Goal: Task Accomplishment & Management: Manage account settings

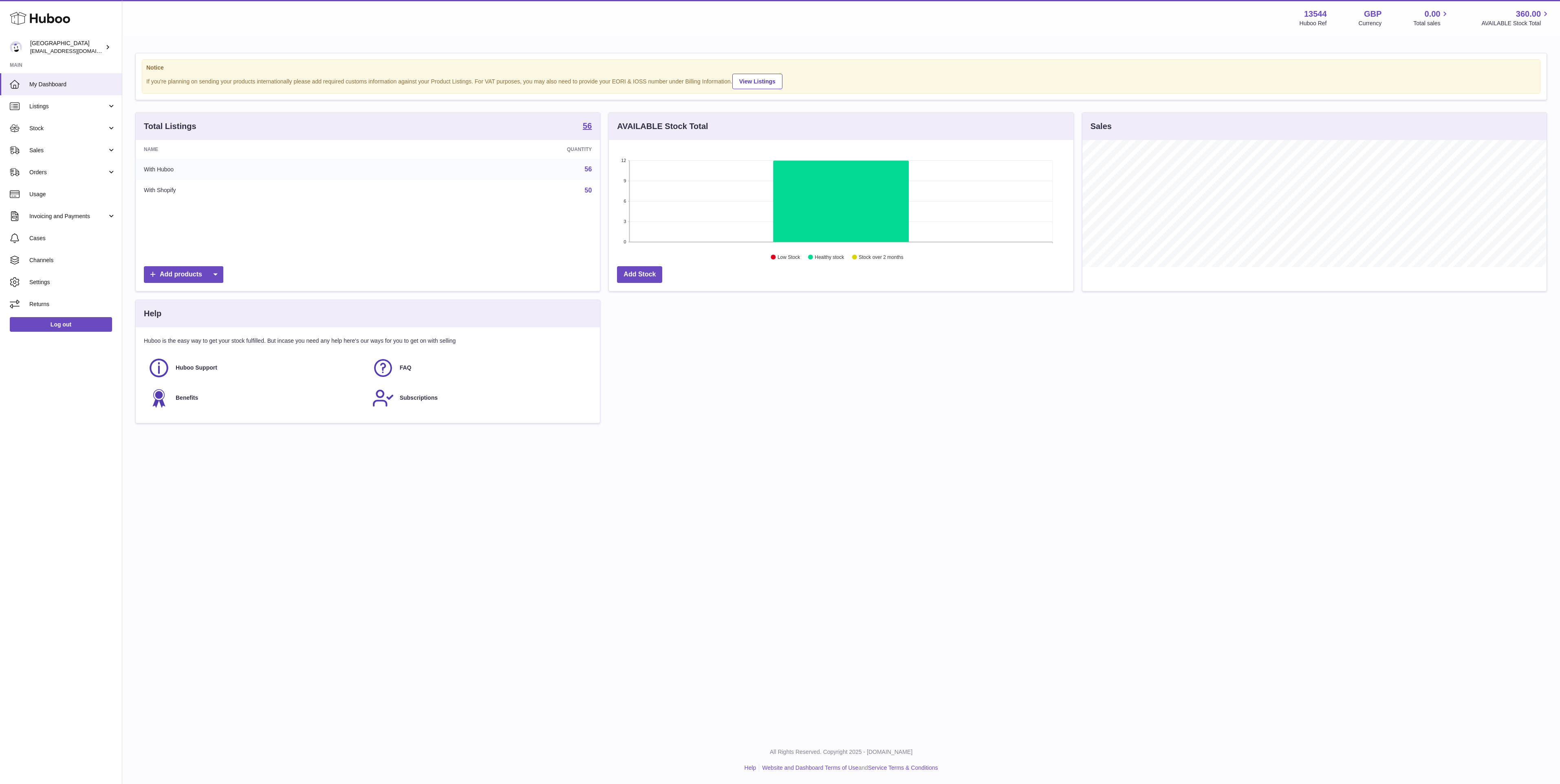
scroll to position [127, 463]
click at [88, 127] on span "Stock" at bounding box center [69, 128] width 78 height 8
click at [87, 211] on span "Delivery History" at bounding box center [73, 210] width 87 height 8
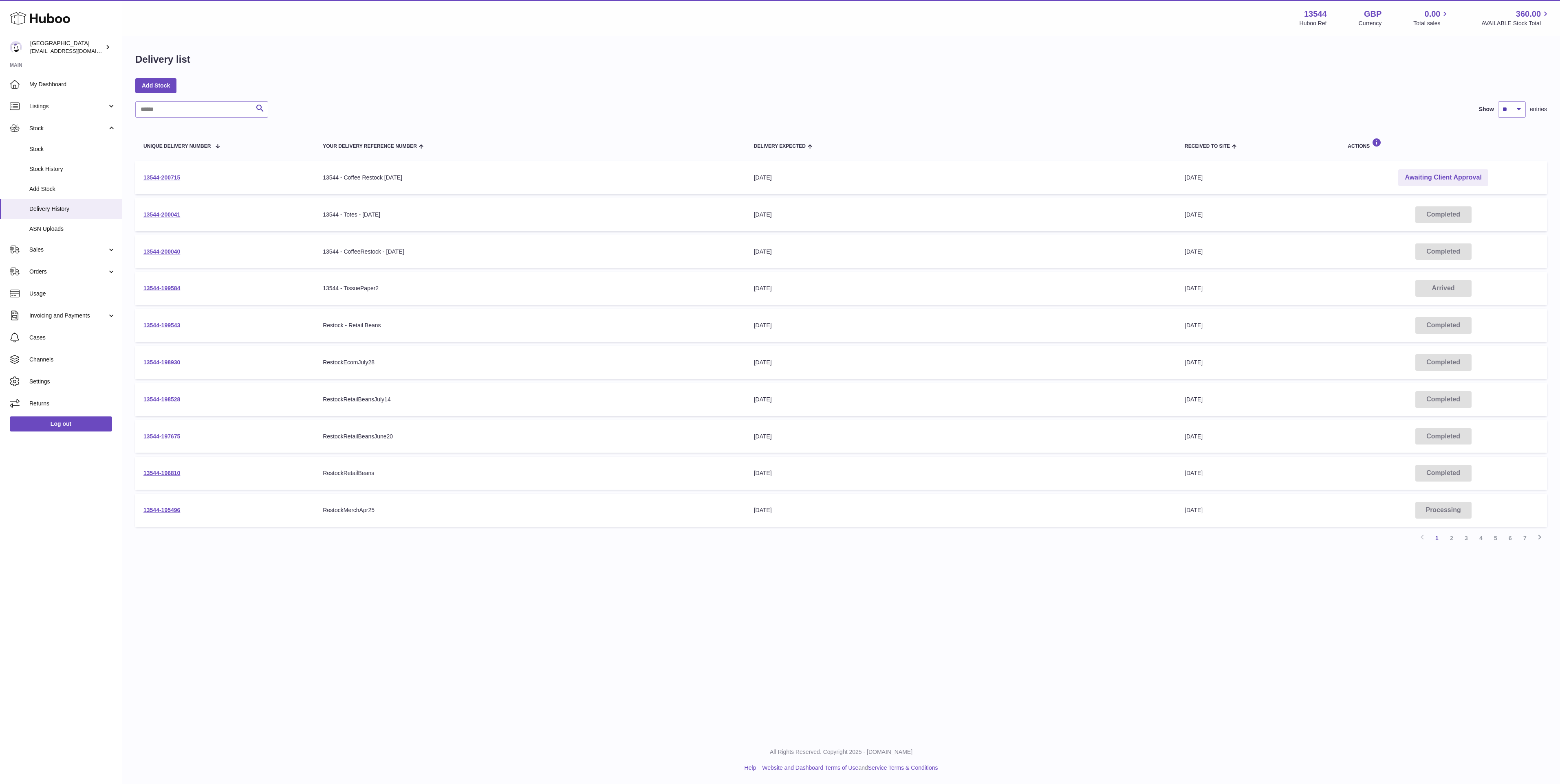
click at [1414, 167] on td "Awaiting Client Approval" at bounding box center [1443, 177] width 208 height 33
click at [1414, 170] on link "Awaiting Client Approval" at bounding box center [1443, 177] width 89 height 17
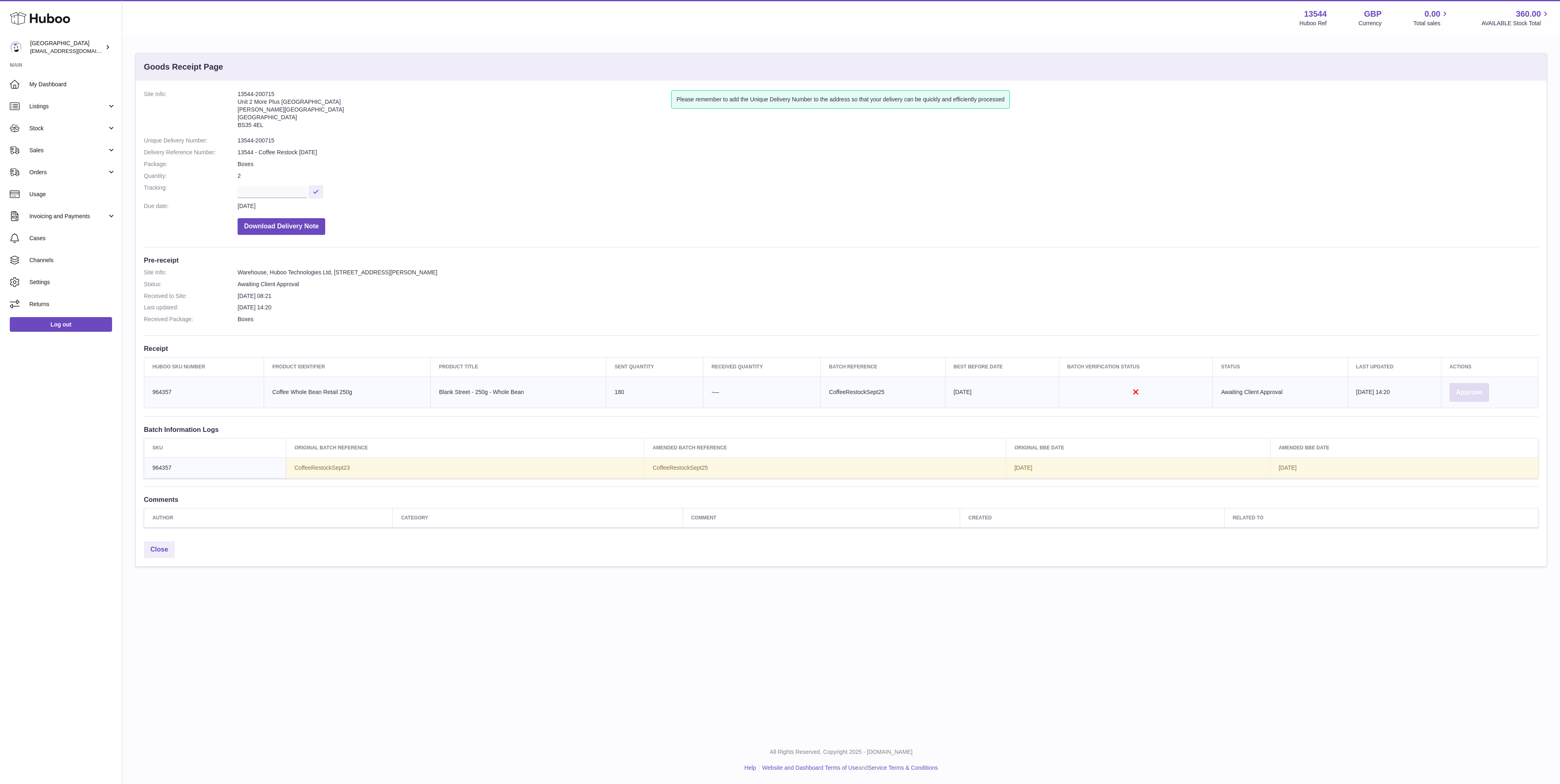
click at [1464, 393] on button "Approve" at bounding box center [1470, 392] width 40 height 19
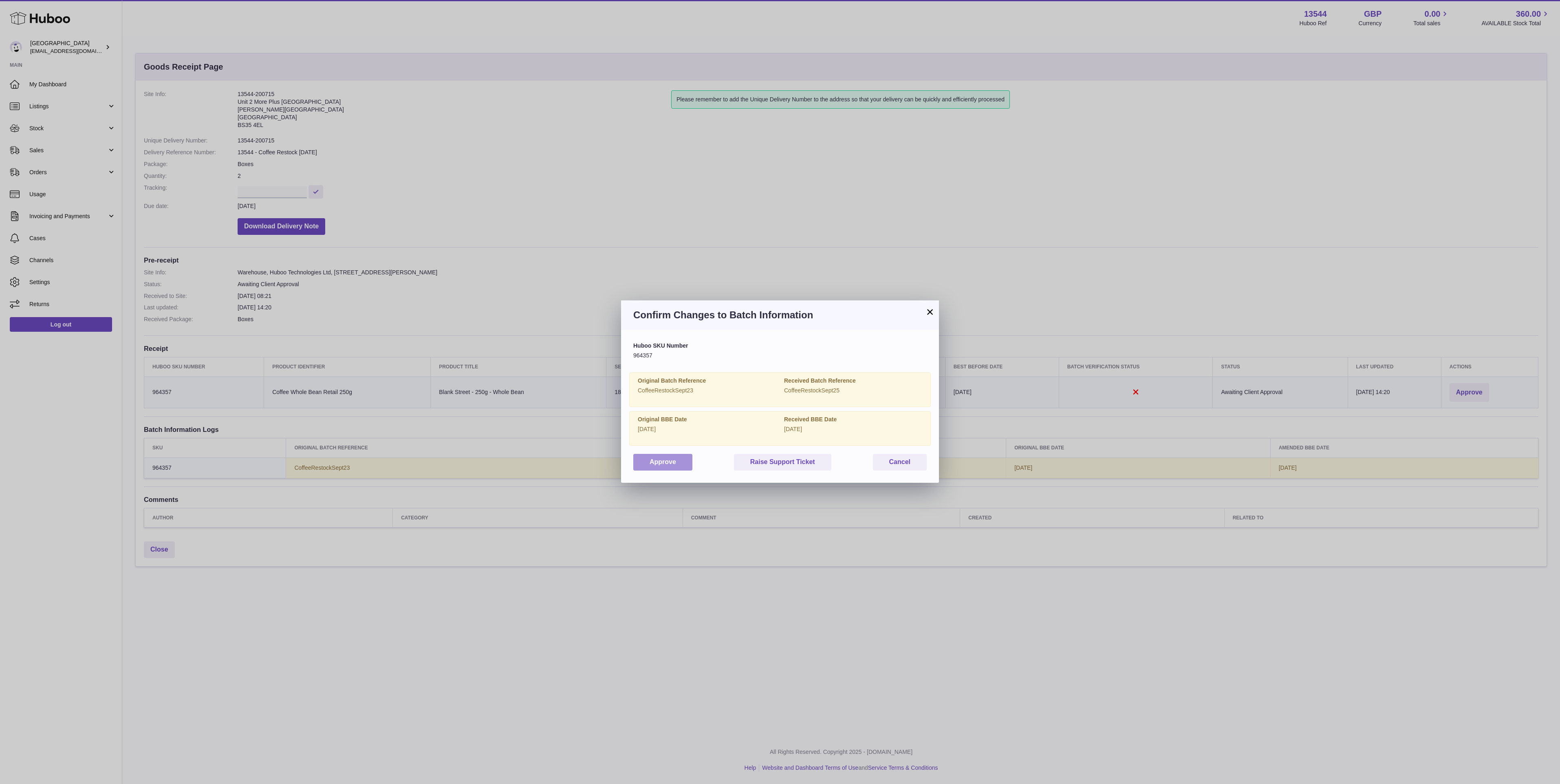
click at [686, 463] on button "Approve" at bounding box center [662, 462] width 59 height 17
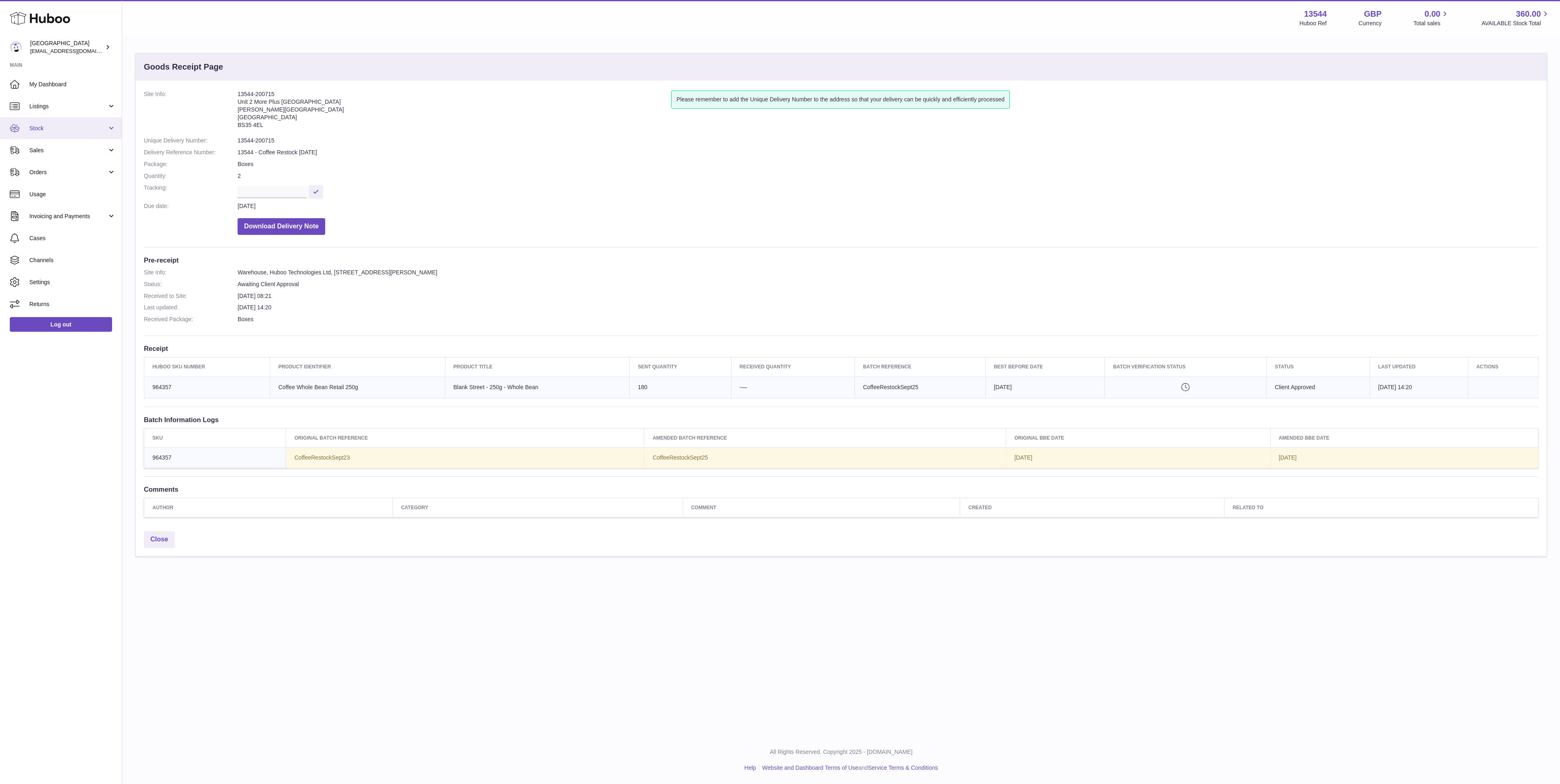
click at [73, 135] on link "Stock" at bounding box center [61, 128] width 122 height 22
click at [69, 146] on span "Stock" at bounding box center [73, 149] width 87 height 8
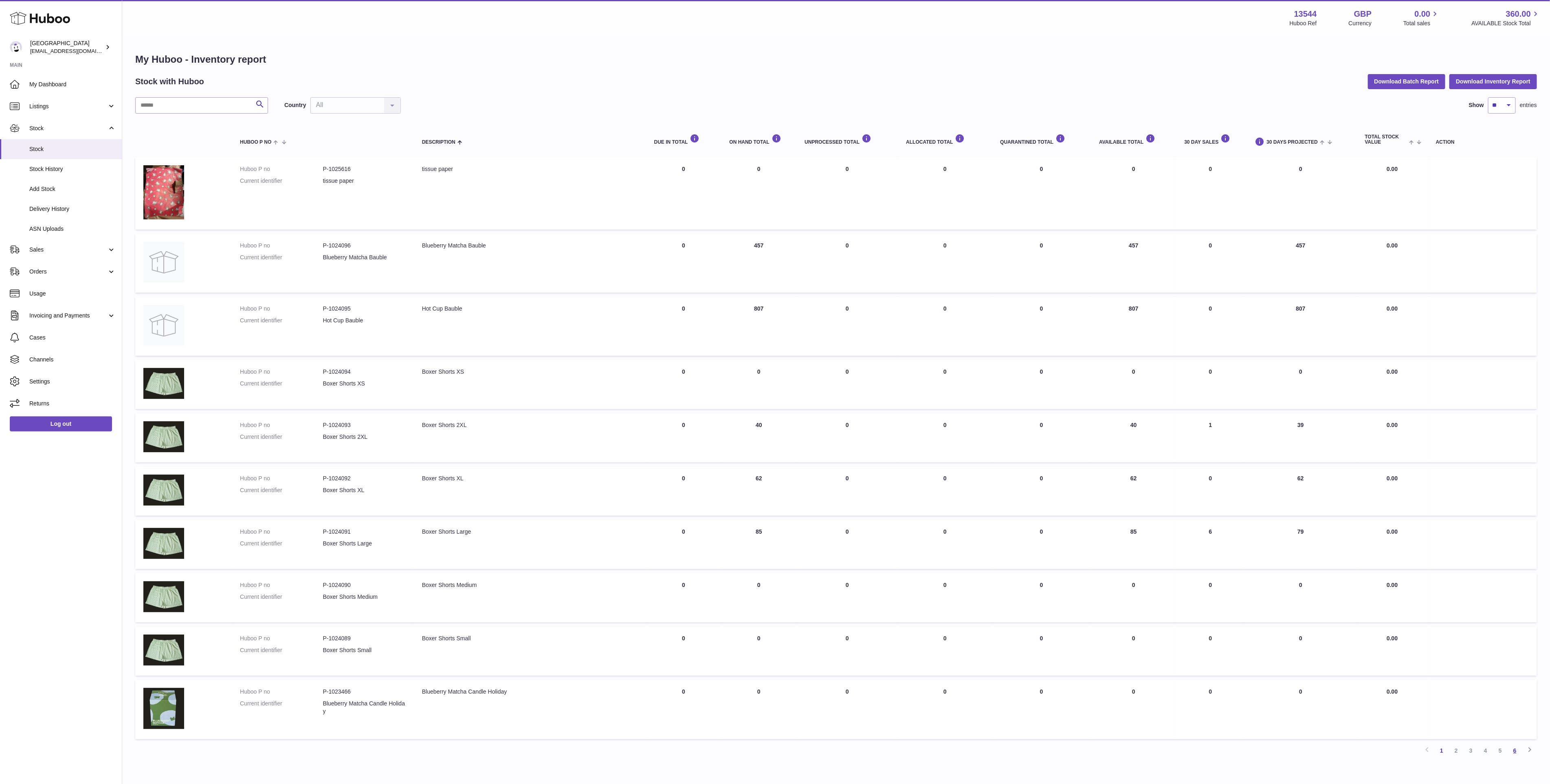
click at [1515, 743] on link "6" at bounding box center [1515, 750] width 15 height 15
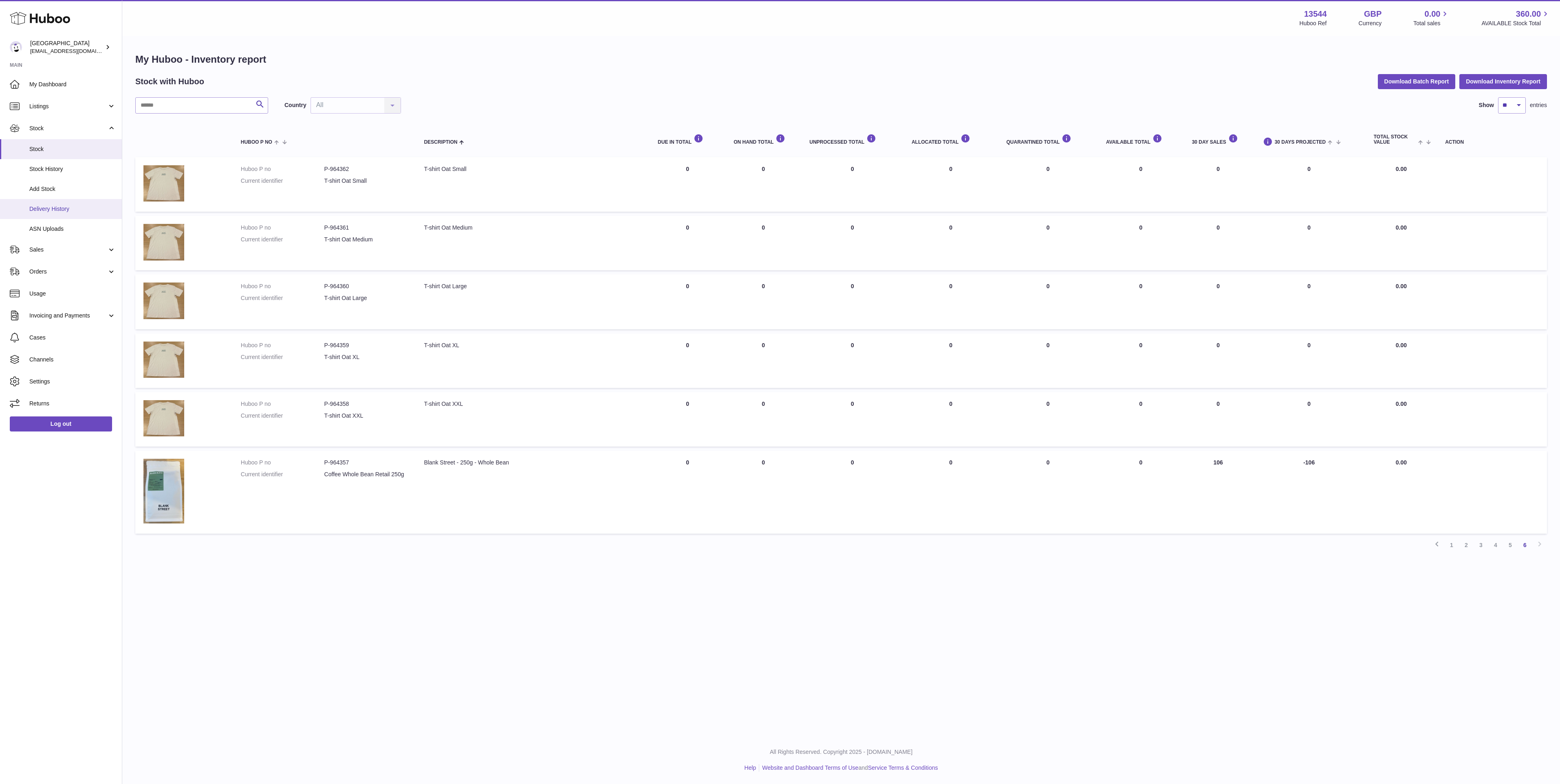
click at [61, 206] on span "Delivery History" at bounding box center [73, 210] width 87 height 8
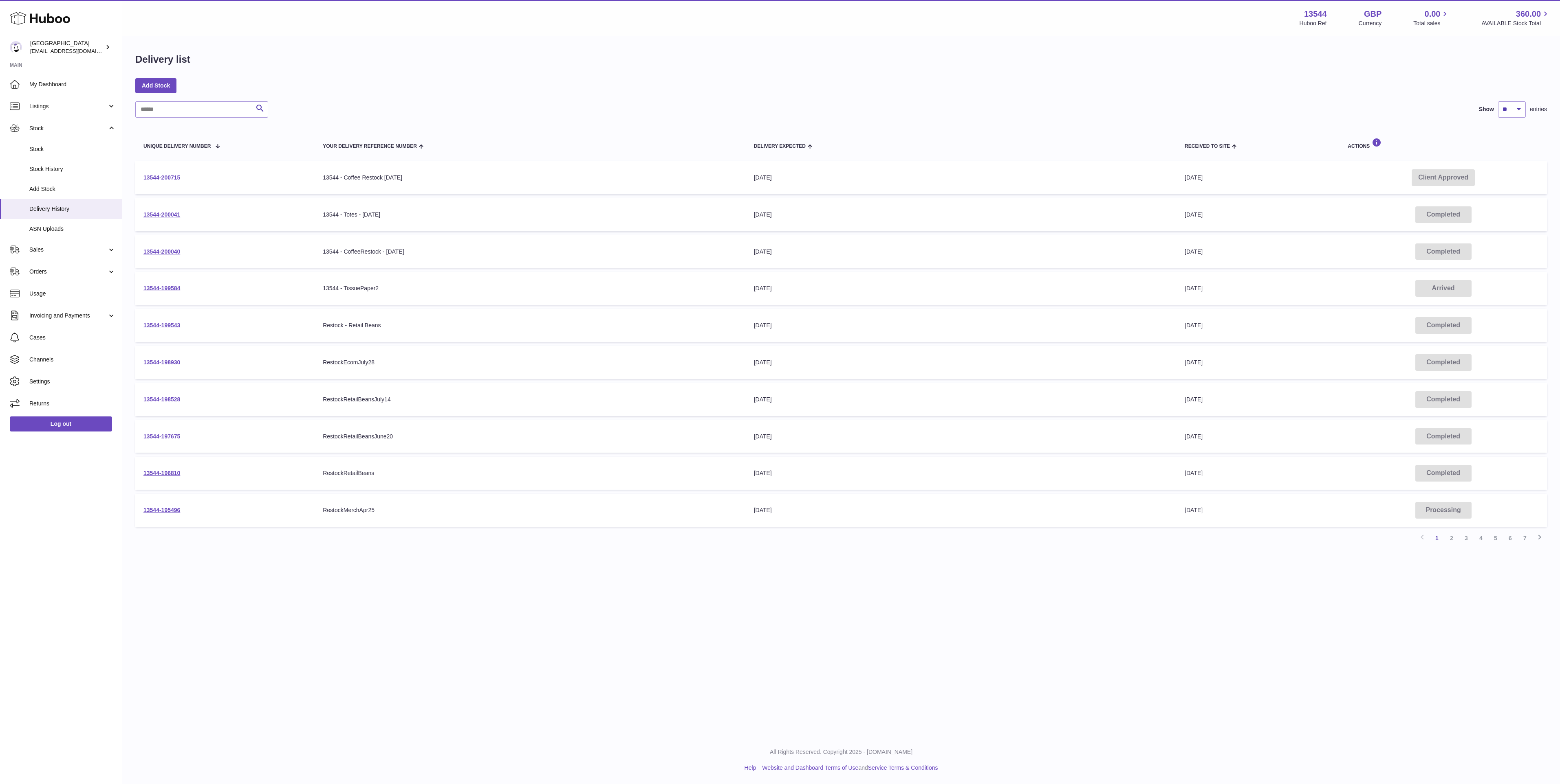
click at [179, 179] on link "13544-200715" at bounding box center [161, 177] width 37 height 7
